Goal: Information Seeking & Learning: Compare options

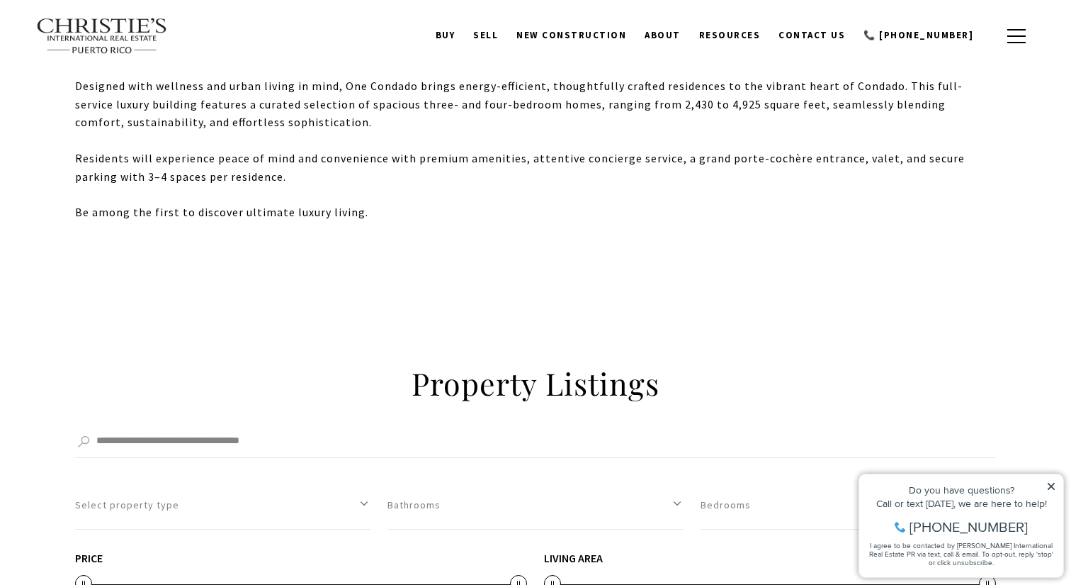
scroll to position [1341, 0]
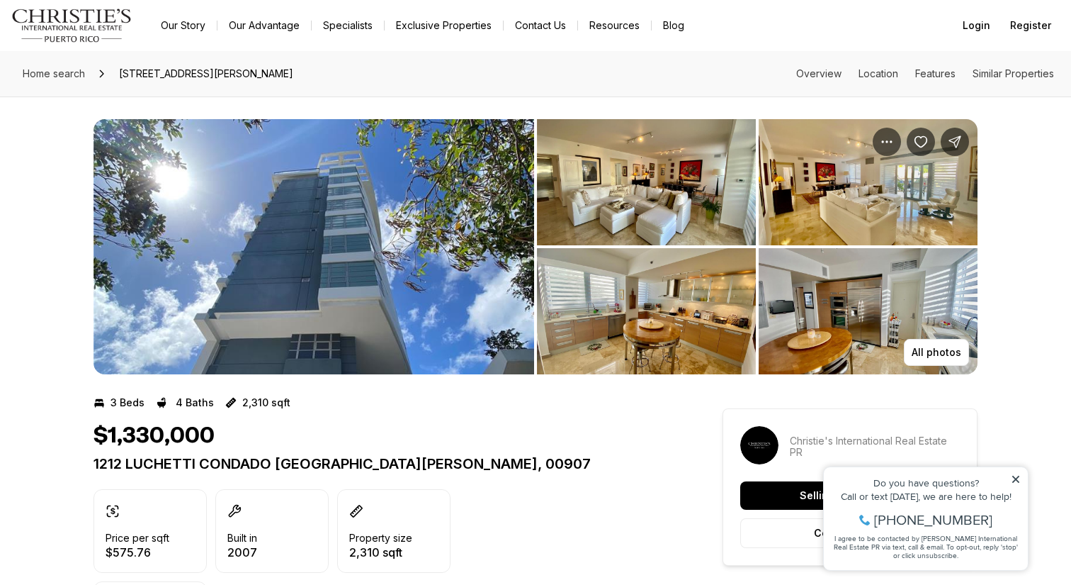
click at [279, 272] on img "View image gallery" at bounding box center [314, 246] width 441 height 255
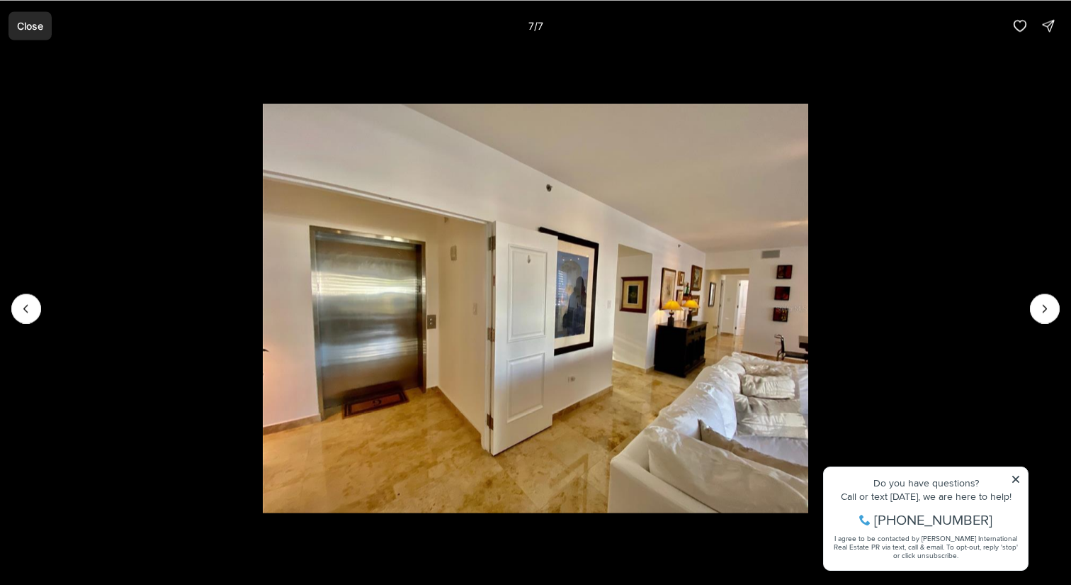
click at [43, 18] on button "Close" at bounding box center [30, 25] width 43 height 28
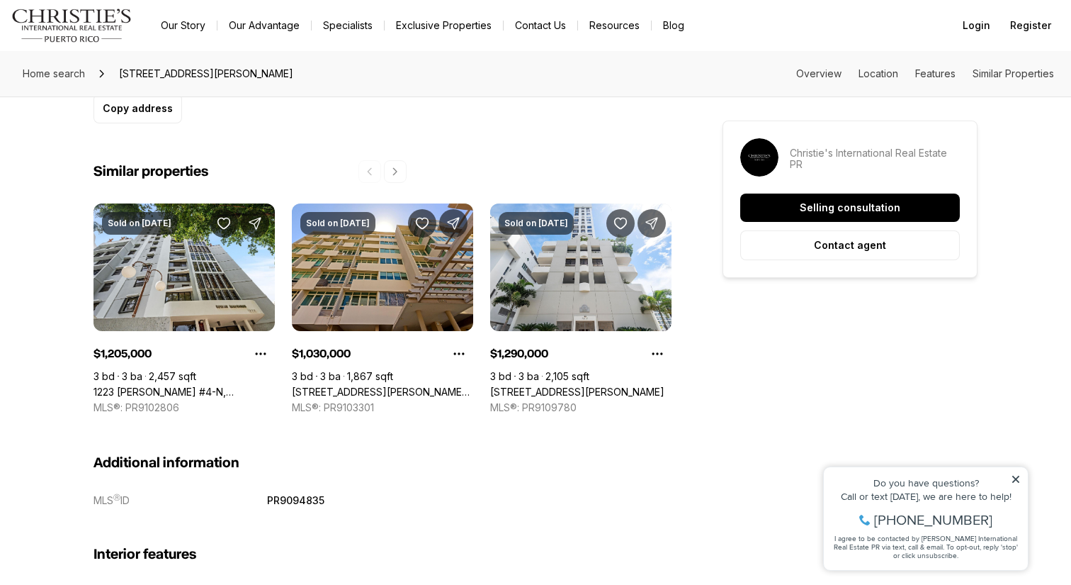
scroll to position [1082, 0]
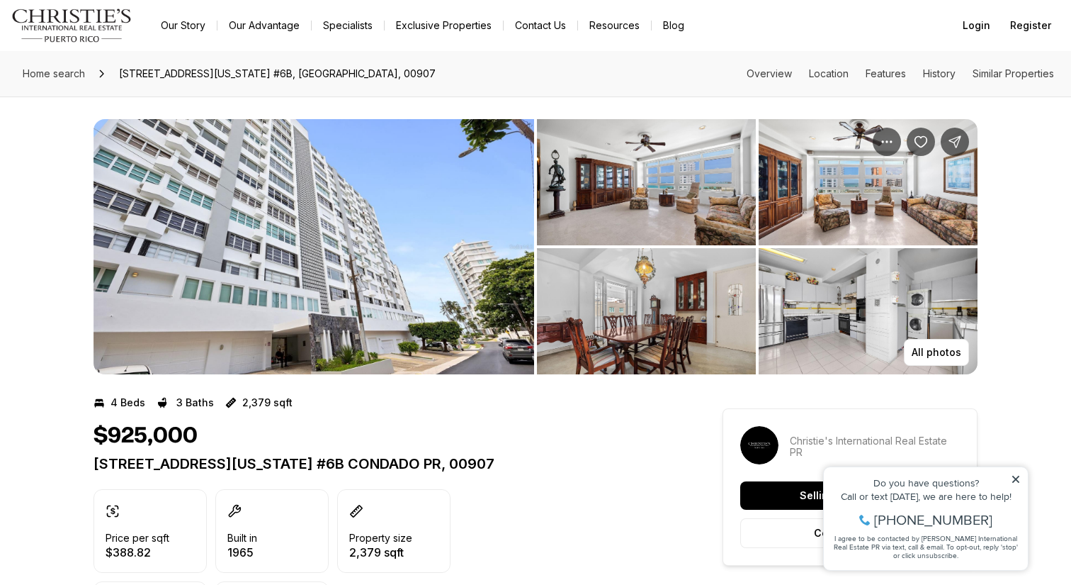
click at [329, 261] on img "View image gallery" at bounding box center [314, 246] width 441 height 255
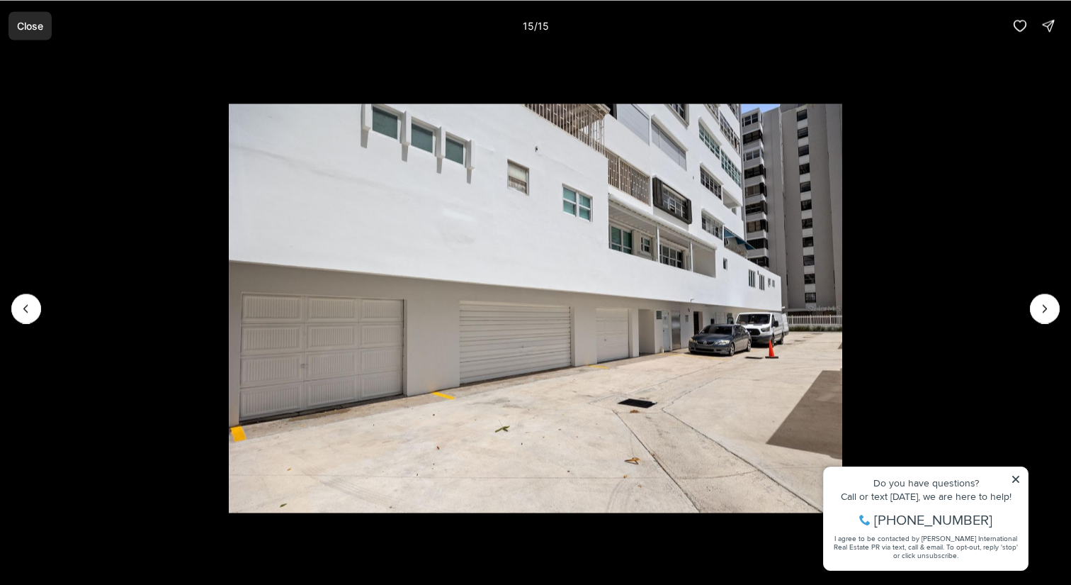
click at [38, 29] on p "Close" at bounding box center [30, 25] width 26 height 11
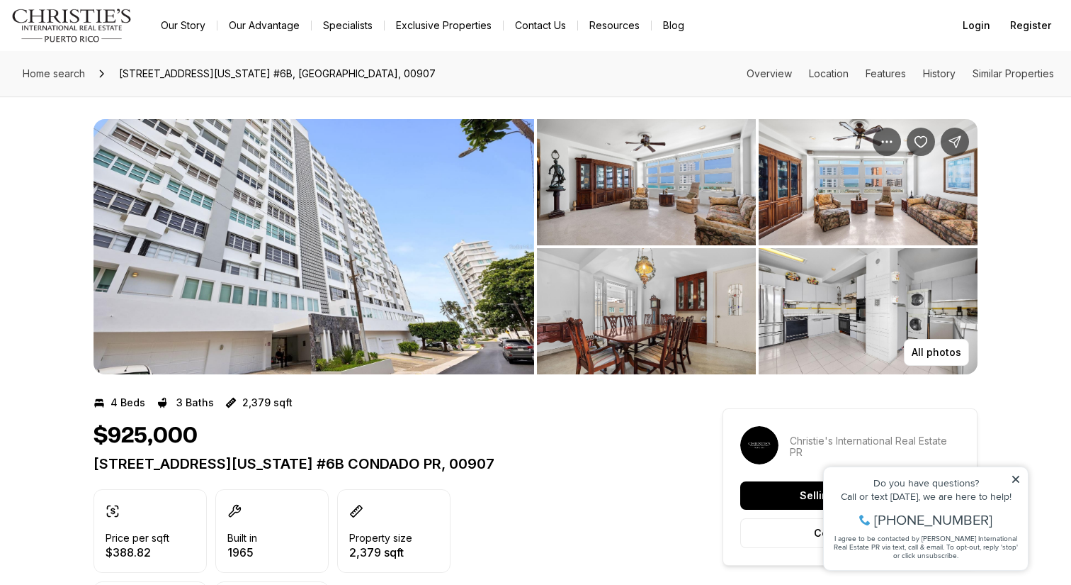
click at [297, 220] on img "View image gallery" at bounding box center [314, 246] width 441 height 255
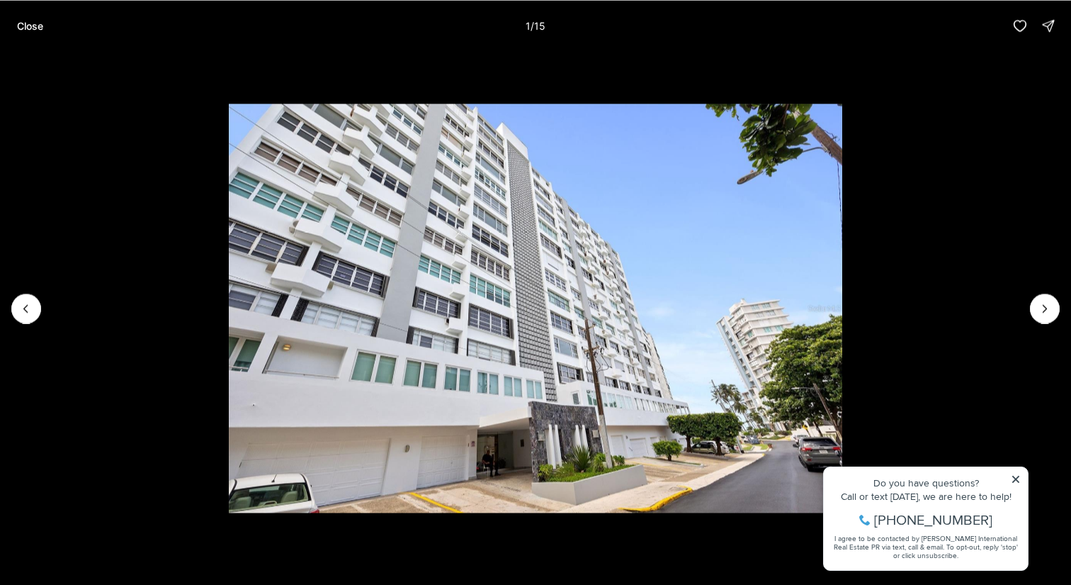
click at [1015, 477] on li "1 of 15" at bounding box center [535, 308] width 1071 height 514
click at [1016, 479] on li "1 of 15" at bounding box center [535, 308] width 1071 height 514
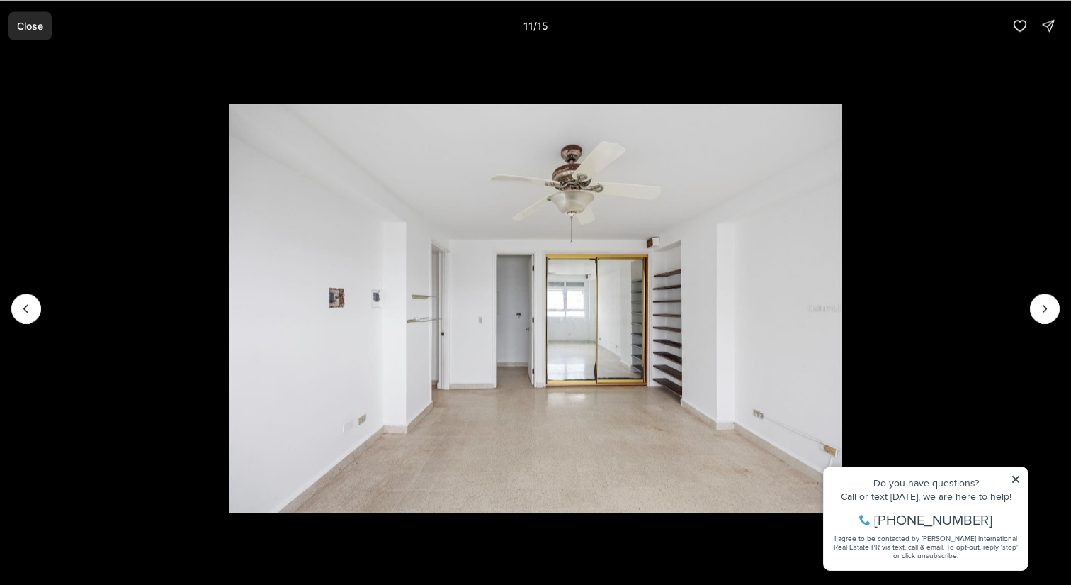
click at [42, 28] on p "Close" at bounding box center [30, 25] width 26 height 11
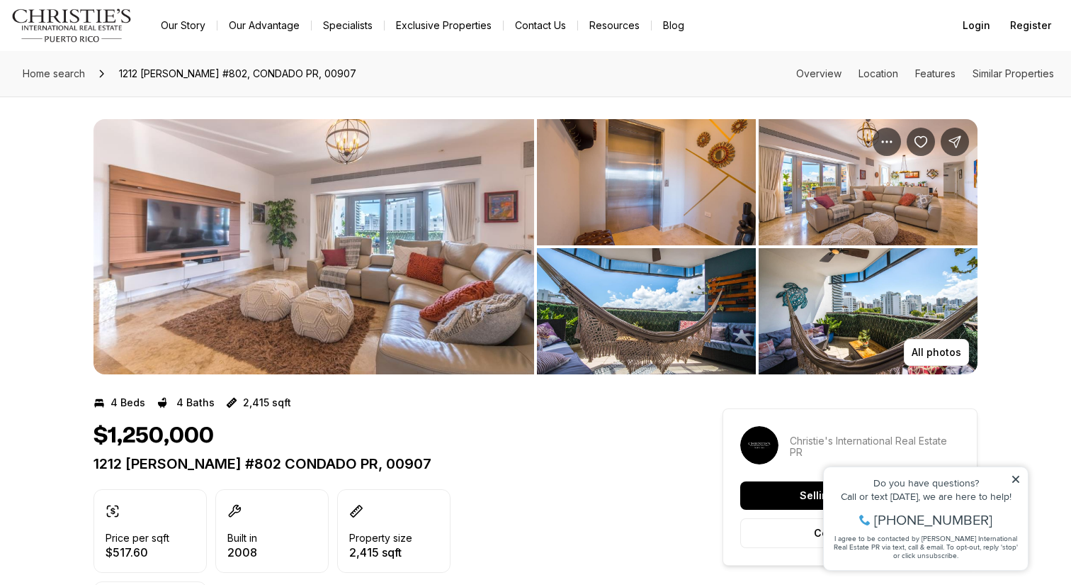
click at [278, 300] on img "View image gallery" at bounding box center [314, 246] width 441 height 255
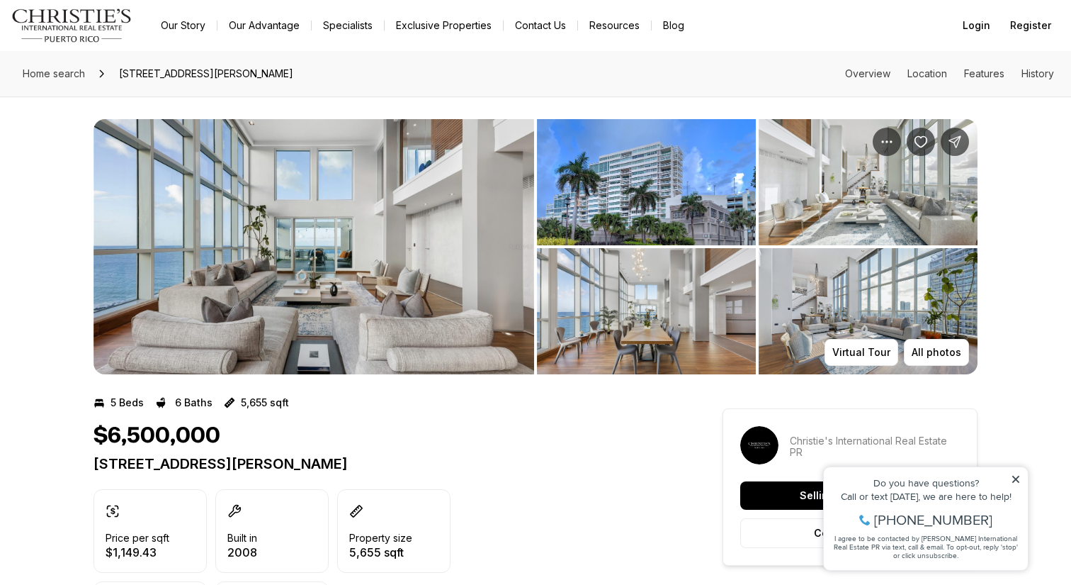
click at [319, 264] on img "View image gallery" at bounding box center [314, 246] width 441 height 255
click at [60, 267] on div "All photos Virtual Tour" at bounding box center [535, 235] width 1071 height 278
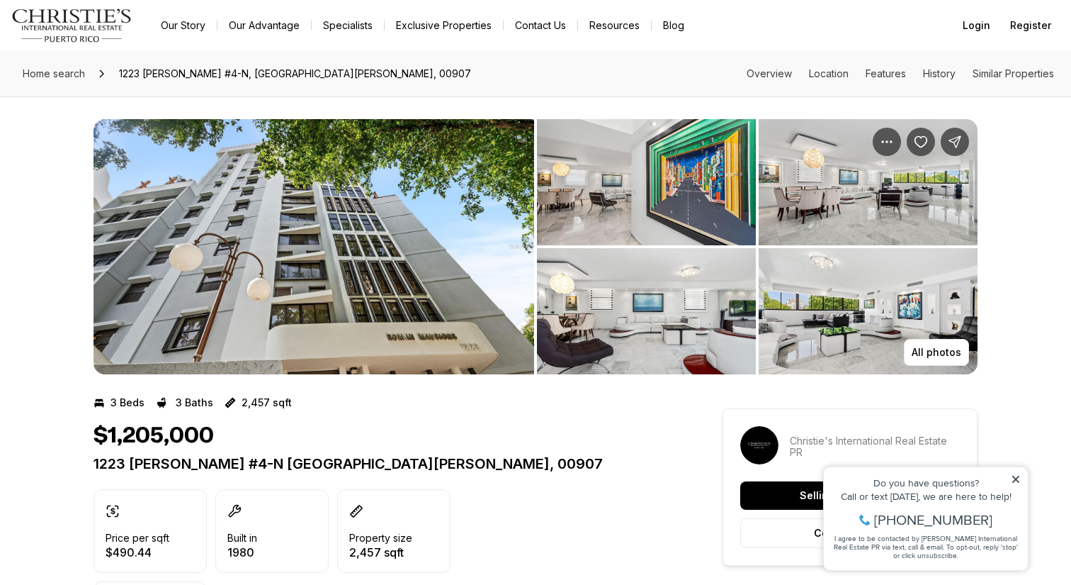
click at [327, 226] on img "View image gallery" at bounding box center [314, 246] width 441 height 255
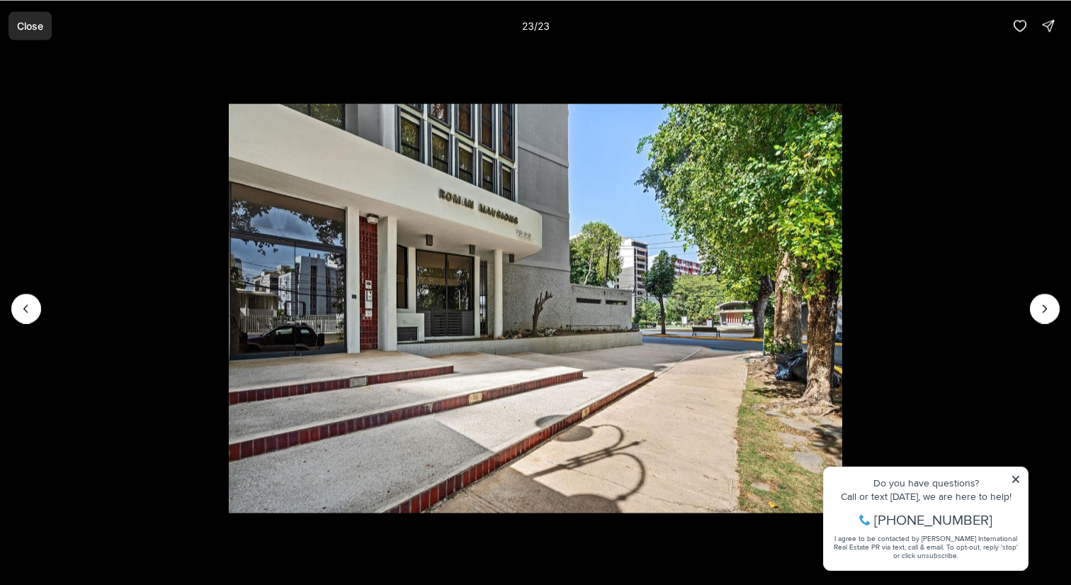
click at [24, 23] on p "Close" at bounding box center [30, 25] width 26 height 11
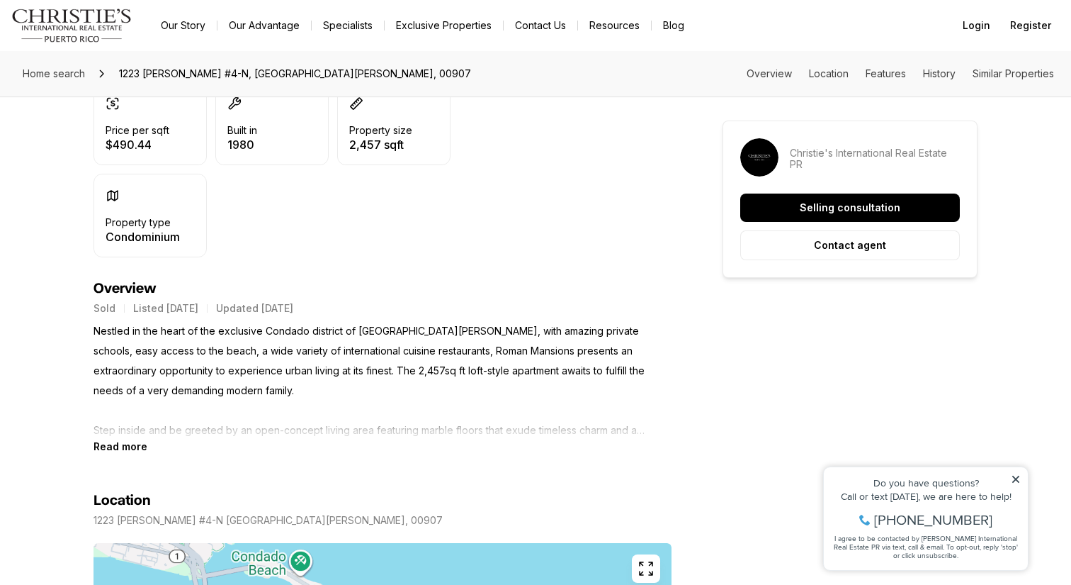
scroll to position [426, 0]
